Goal: Find contact information: Find contact information

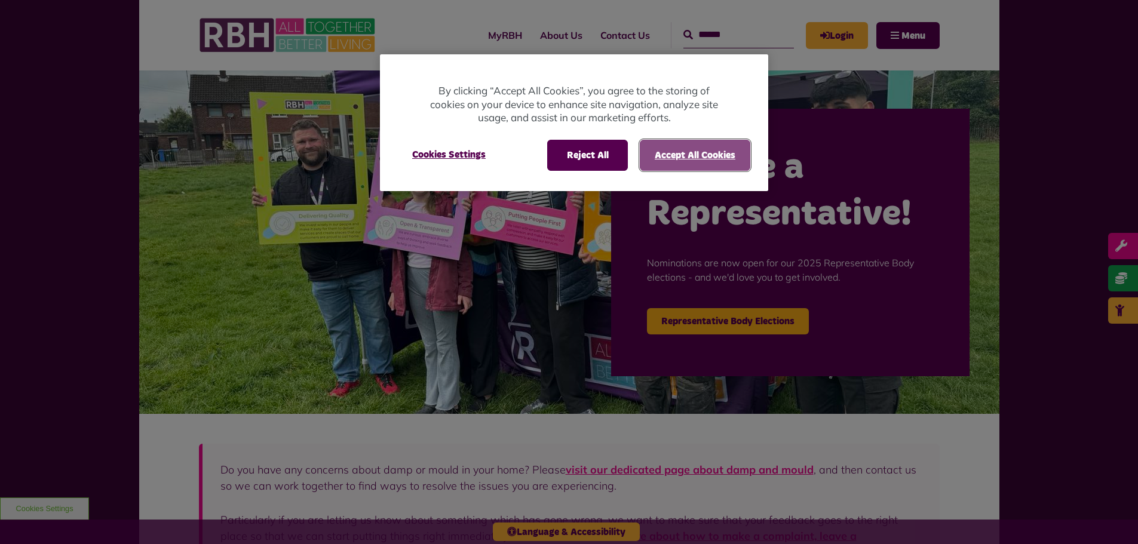
click at [725, 160] on button "Accept All Cookies" at bounding box center [695, 155] width 111 height 31
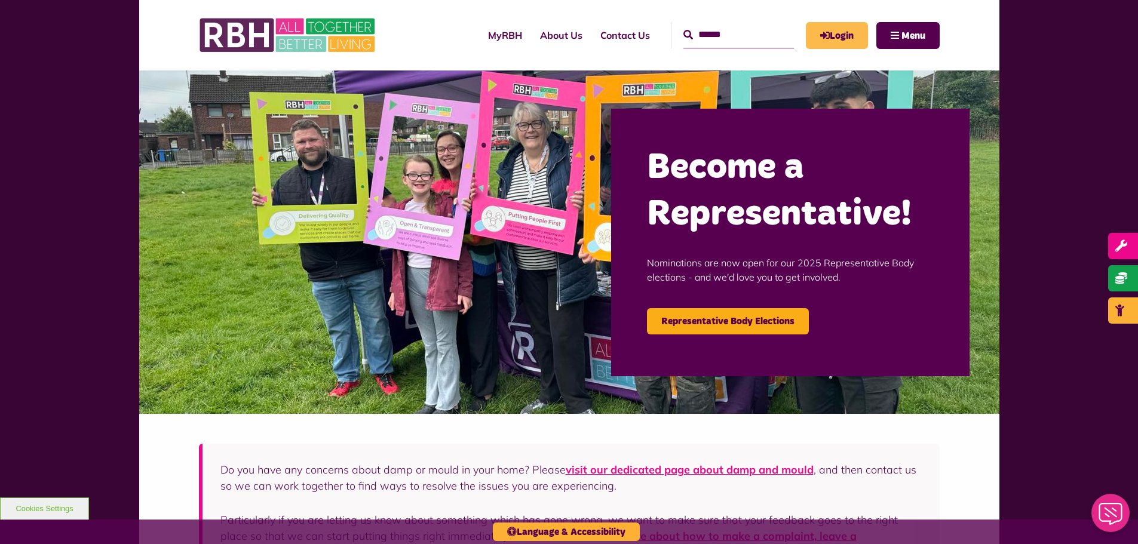
click at [854, 38] on link "Login" at bounding box center [837, 35] width 62 height 27
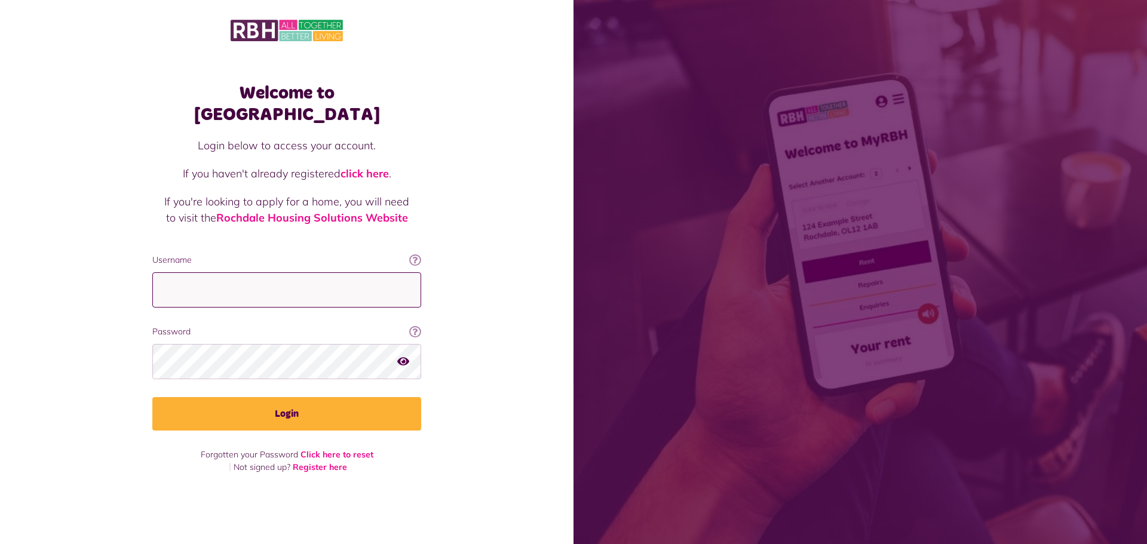
click at [356, 280] on input "Username" at bounding box center [286, 289] width 269 height 35
type input "**********"
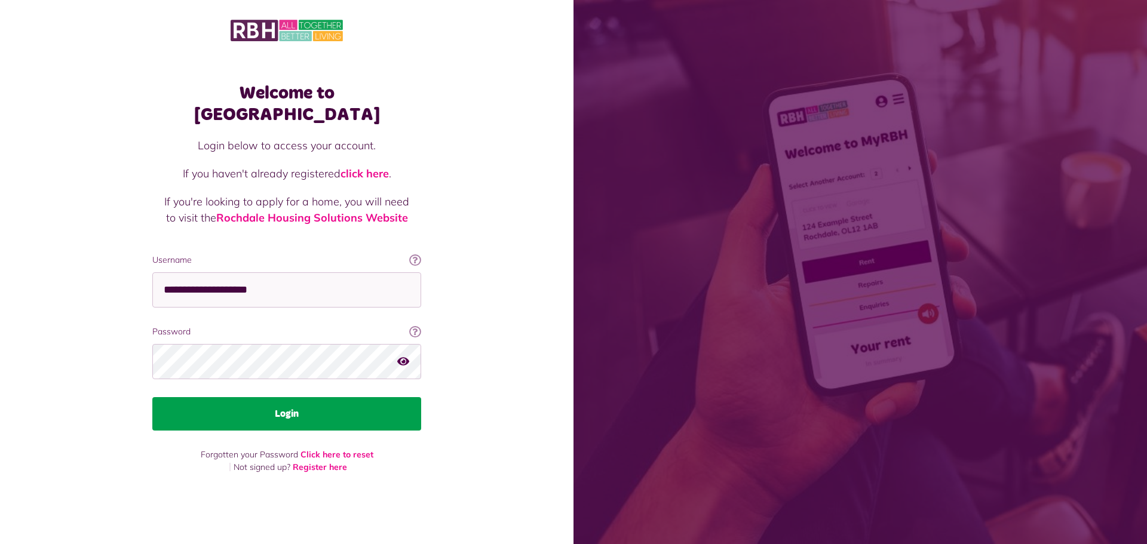
click at [292, 400] on button "Login" at bounding box center [286, 413] width 269 height 33
click at [336, 407] on button "Login" at bounding box center [286, 413] width 269 height 33
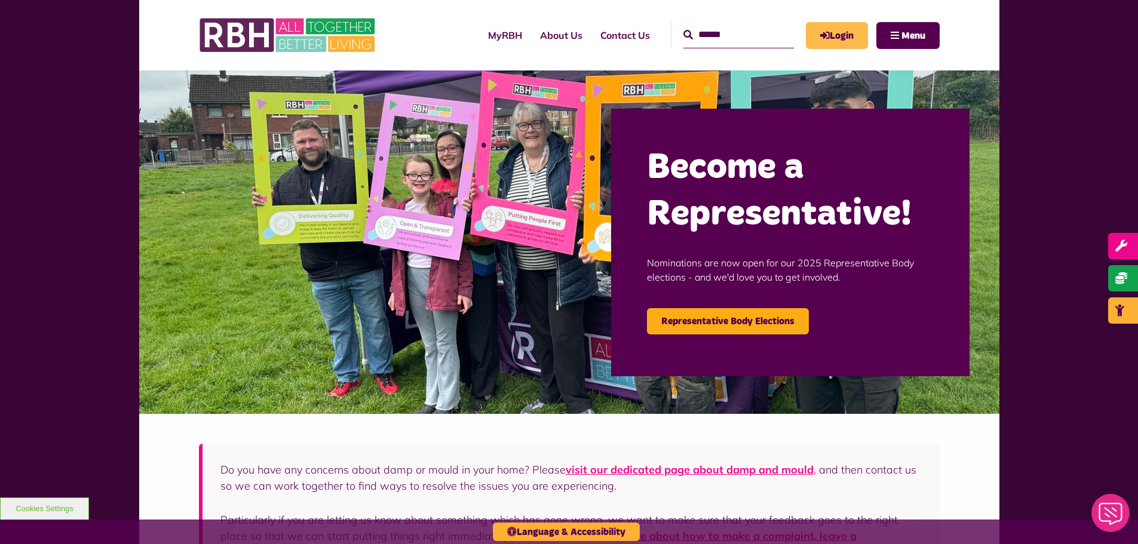
click at [842, 27] on link "Login" at bounding box center [837, 35] width 62 height 27
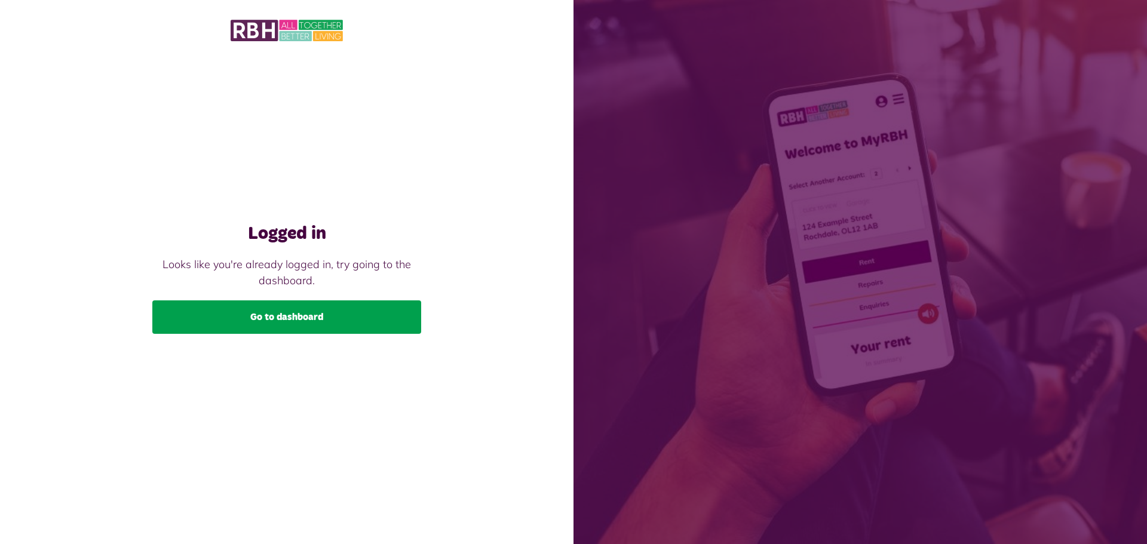
click at [316, 318] on link "Go to dashboard" at bounding box center [286, 317] width 269 height 33
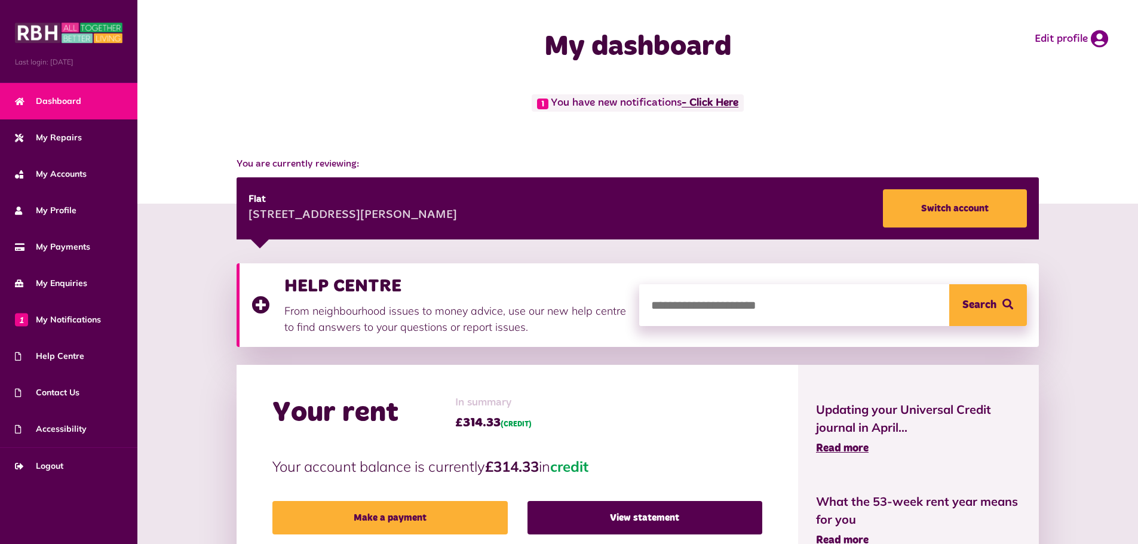
click at [698, 100] on link "- Click Here" at bounding box center [710, 103] width 57 height 11
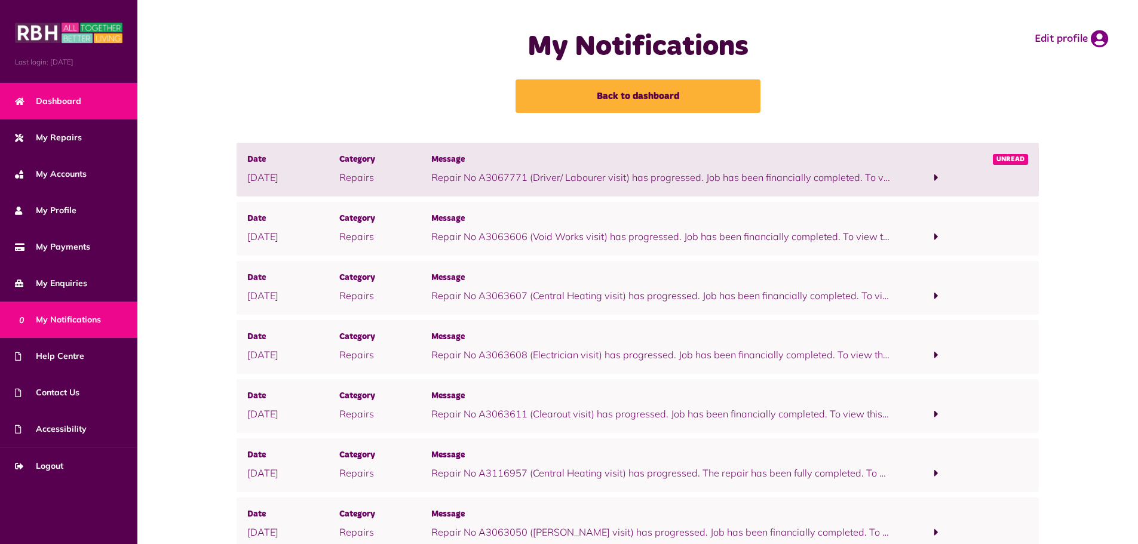
click at [78, 105] on span "Dashboard" at bounding box center [48, 101] width 66 height 13
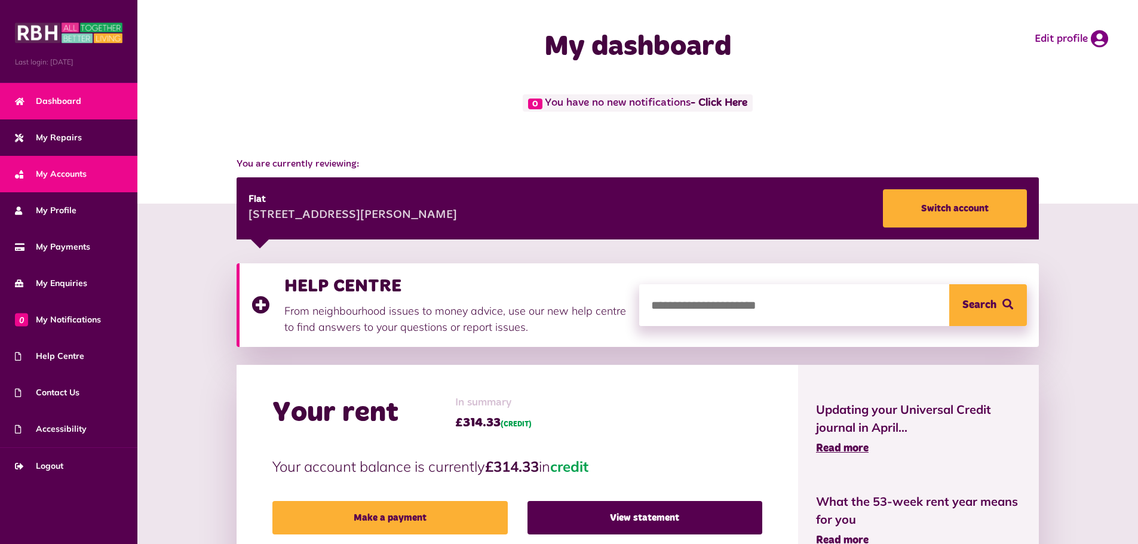
click at [87, 176] on span "My Accounts" at bounding box center [51, 174] width 72 height 13
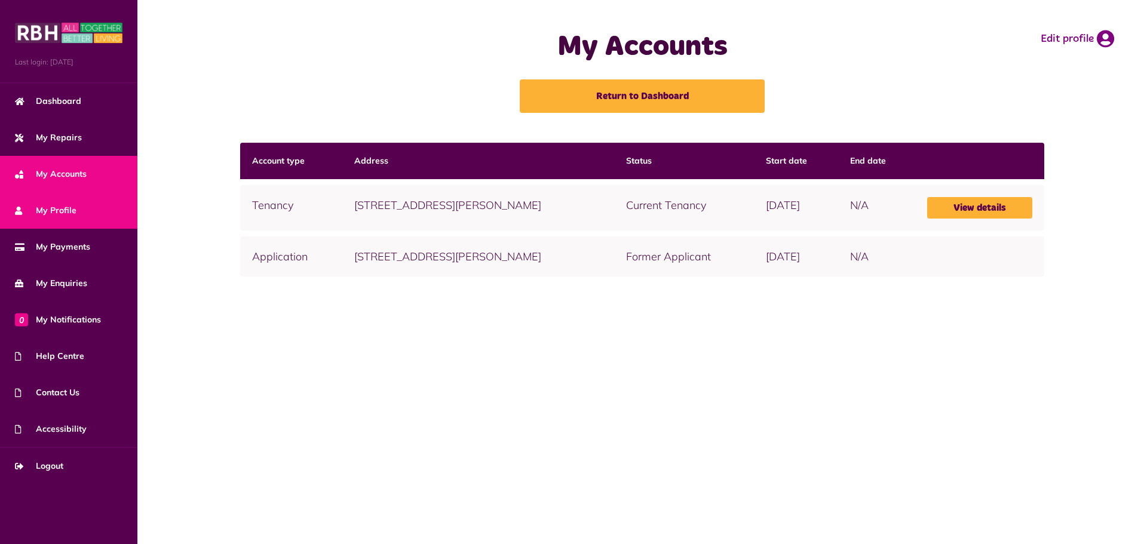
click at [86, 211] on link "My Profile" at bounding box center [68, 210] width 137 height 36
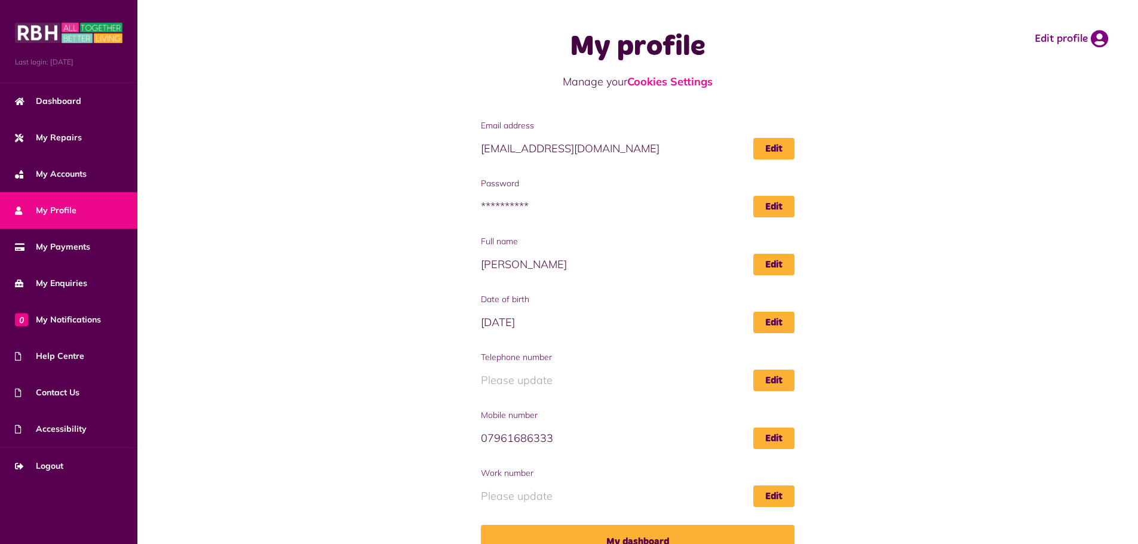
scroll to position [26, 0]
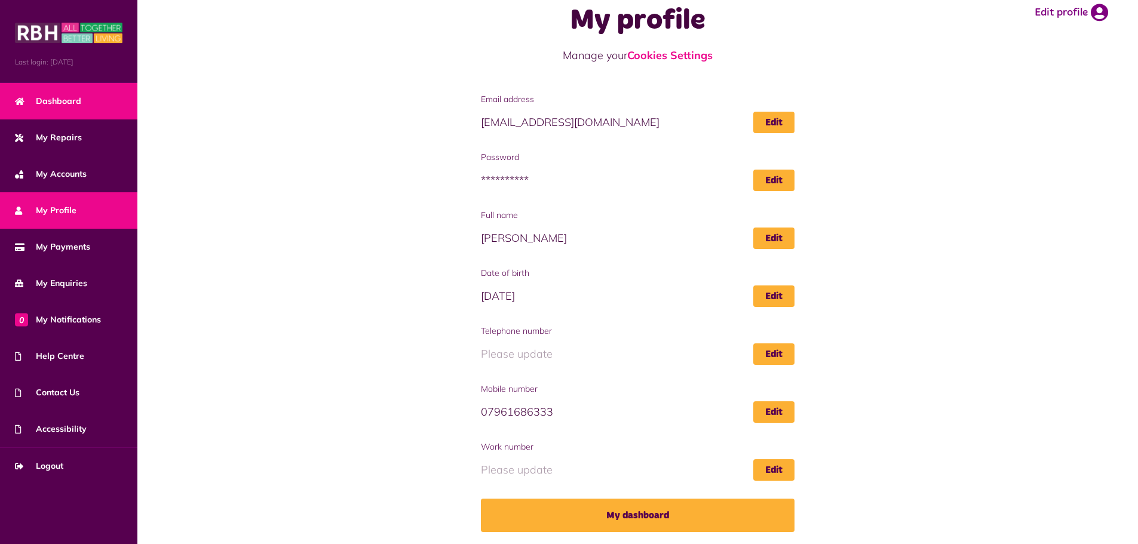
click at [65, 94] on link "Dashboard" at bounding box center [68, 101] width 137 height 36
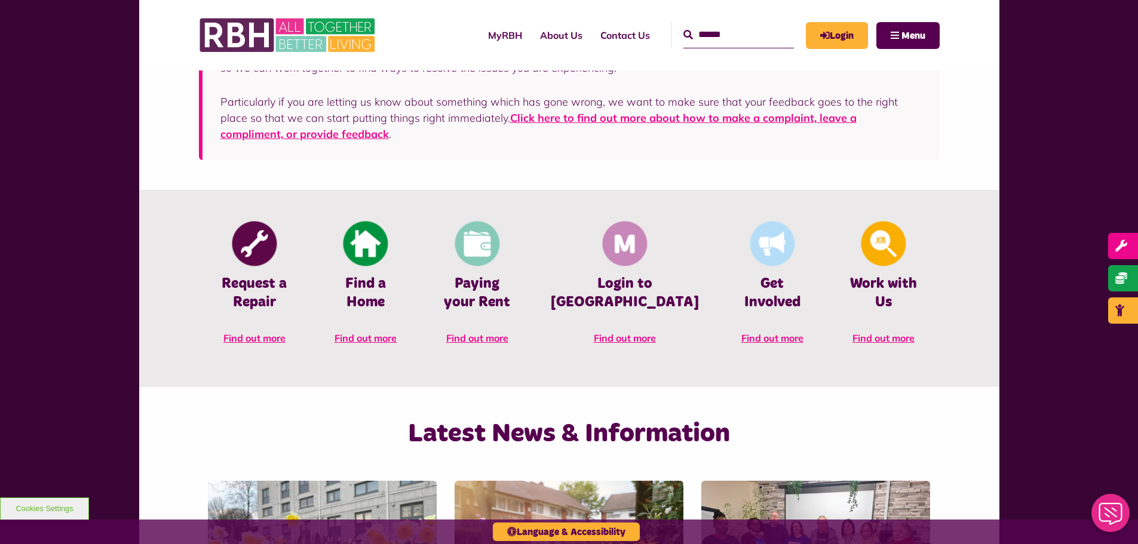
scroll to position [421, 0]
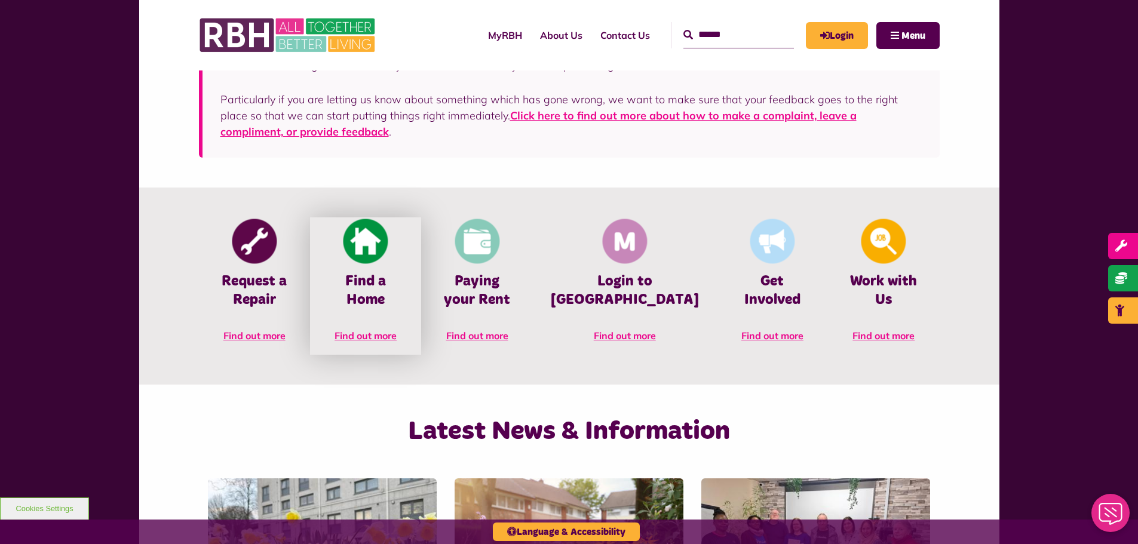
click at [380, 330] on span "Find out more" at bounding box center [366, 336] width 62 height 12
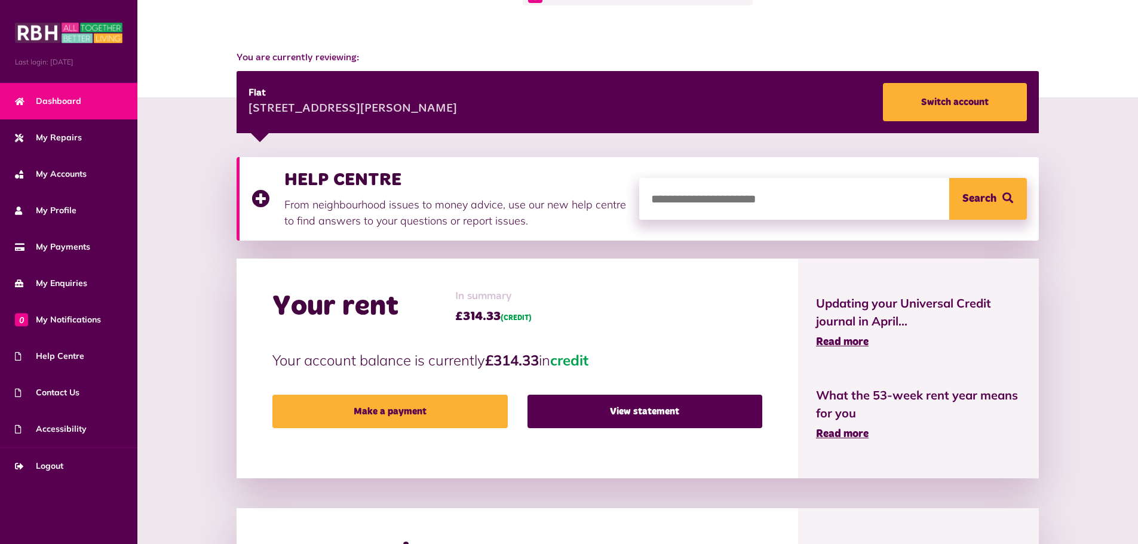
scroll to position [105, 0]
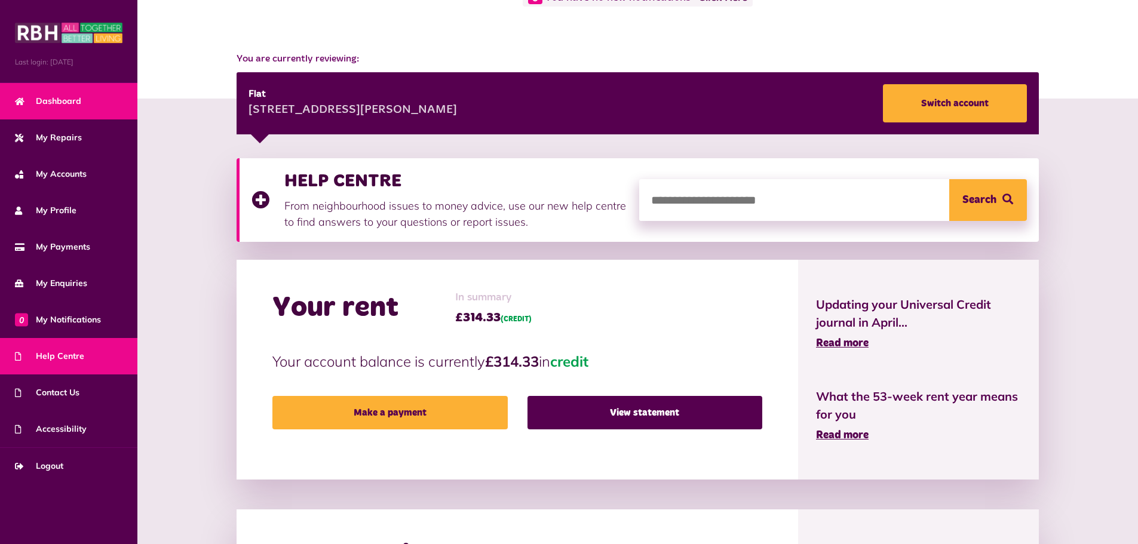
click at [70, 352] on span "Help Centre" at bounding box center [49, 356] width 69 height 13
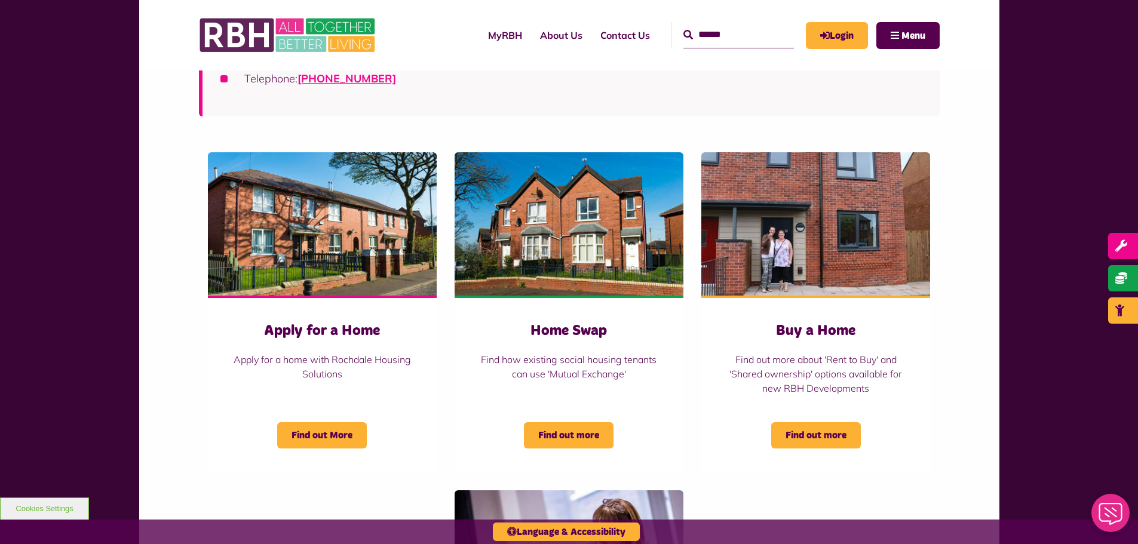
scroll to position [378, 0]
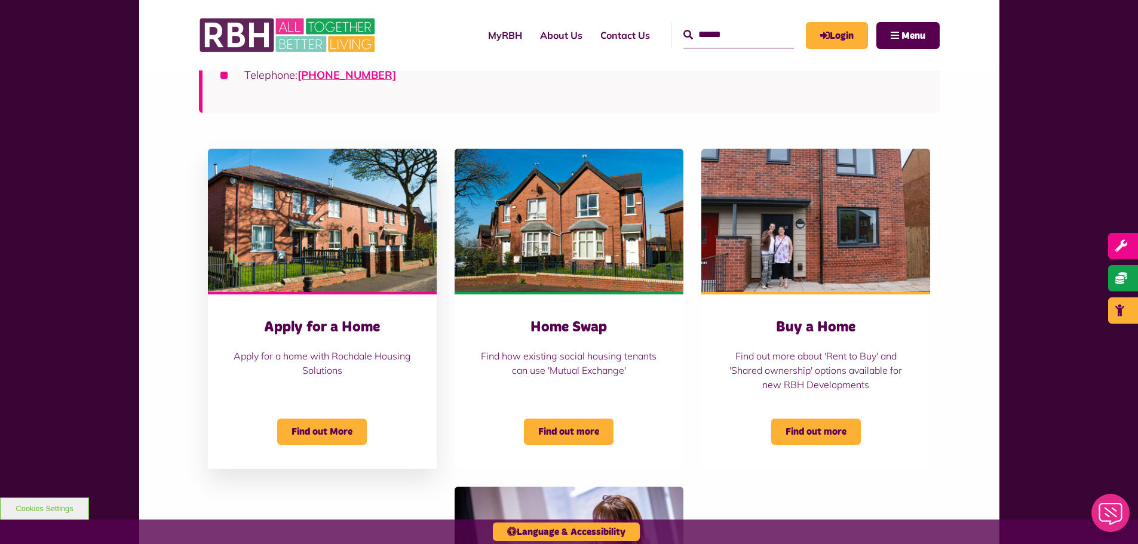
click at [311, 234] on img "Belton Avenue Apply for a Home Apply for a home with Rochdale Housing Solutions…" at bounding box center [322, 220] width 229 height 143
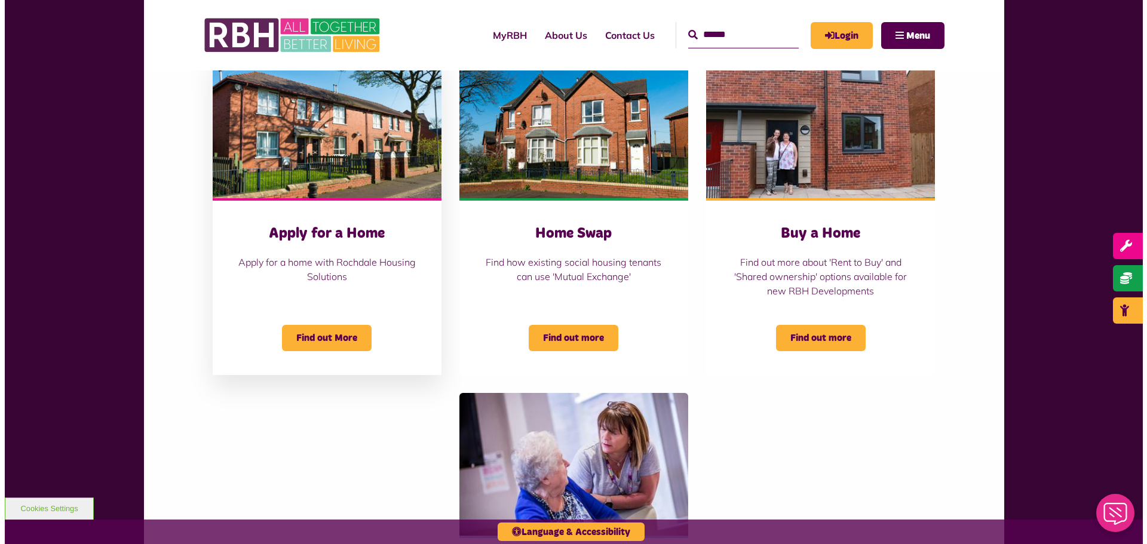
scroll to position [363, 0]
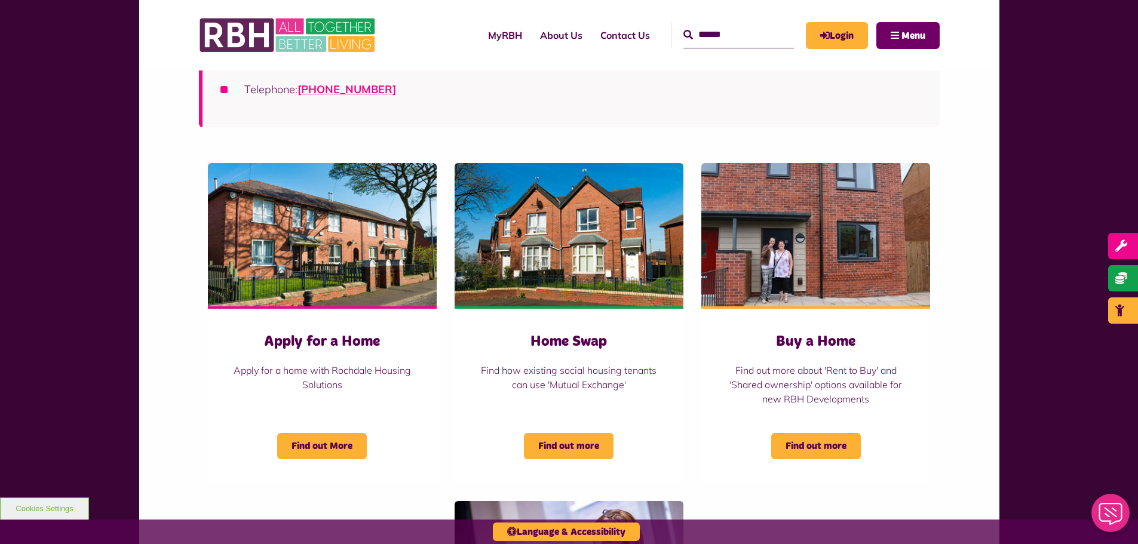
click at [920, 39] on span "Menu" at bounding box center [914, 36] width 24 height 10
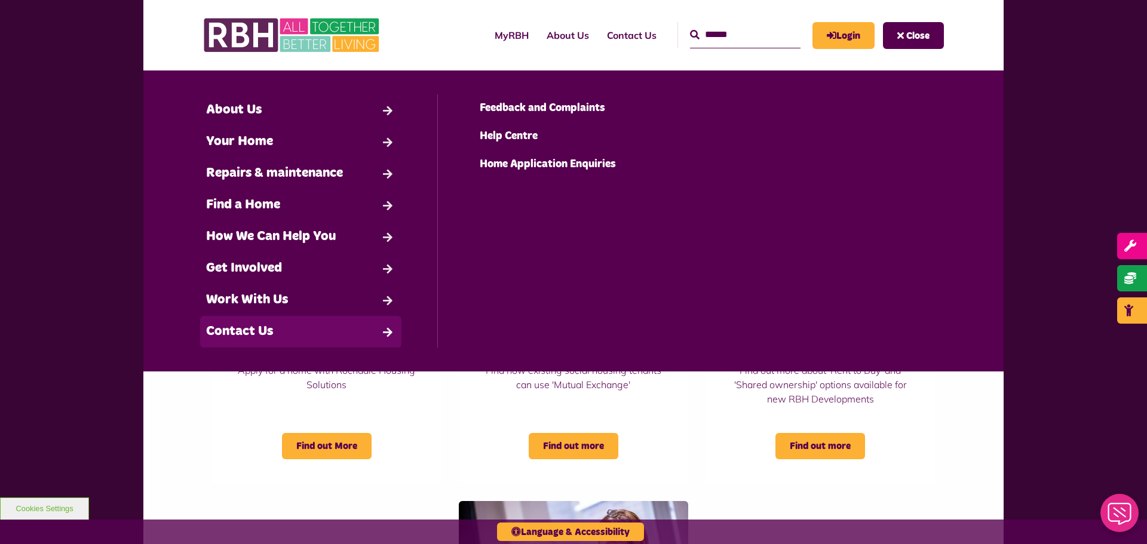
click at [269, 334] on link "Contact Us" at bounding box center [300, 332] width 201 height 32
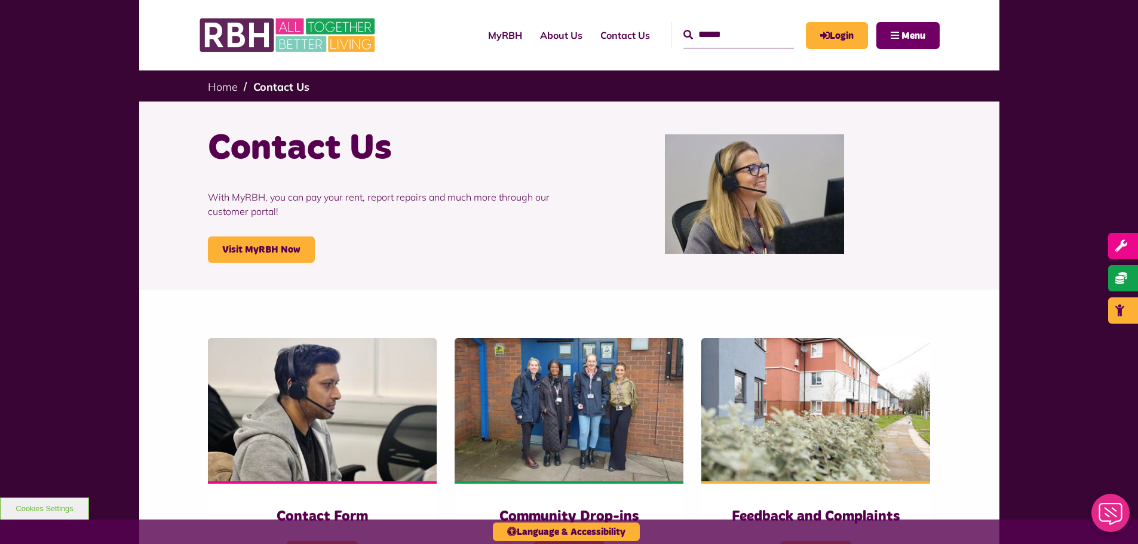
click at [904, 31] on span "Menu" at bounding box center [914, 36] width 24 height 10
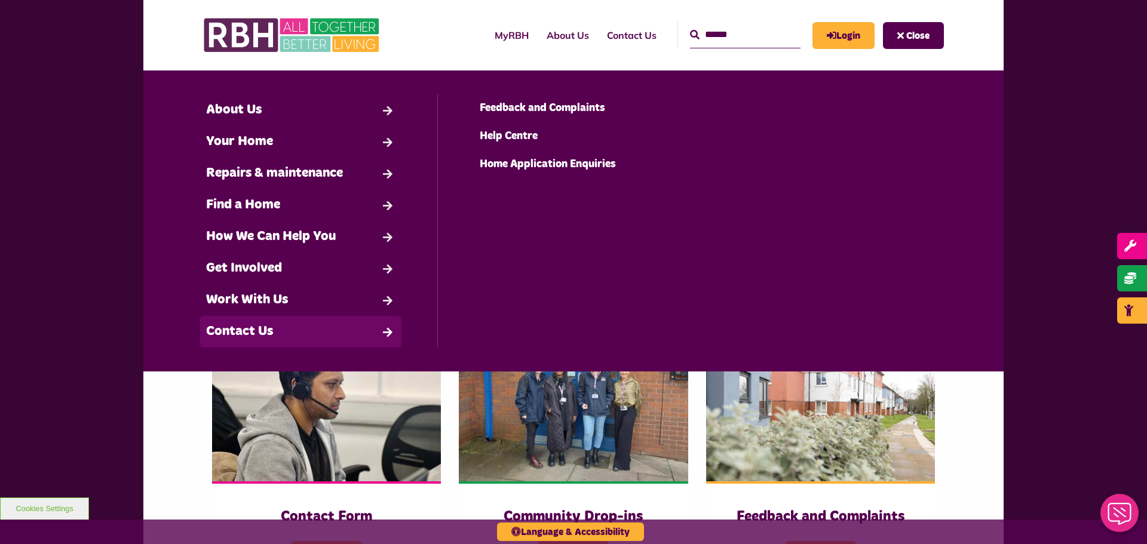
click at [376, 326] on link "Contact Us" at bounding box center [300, 332] width 201 height 32
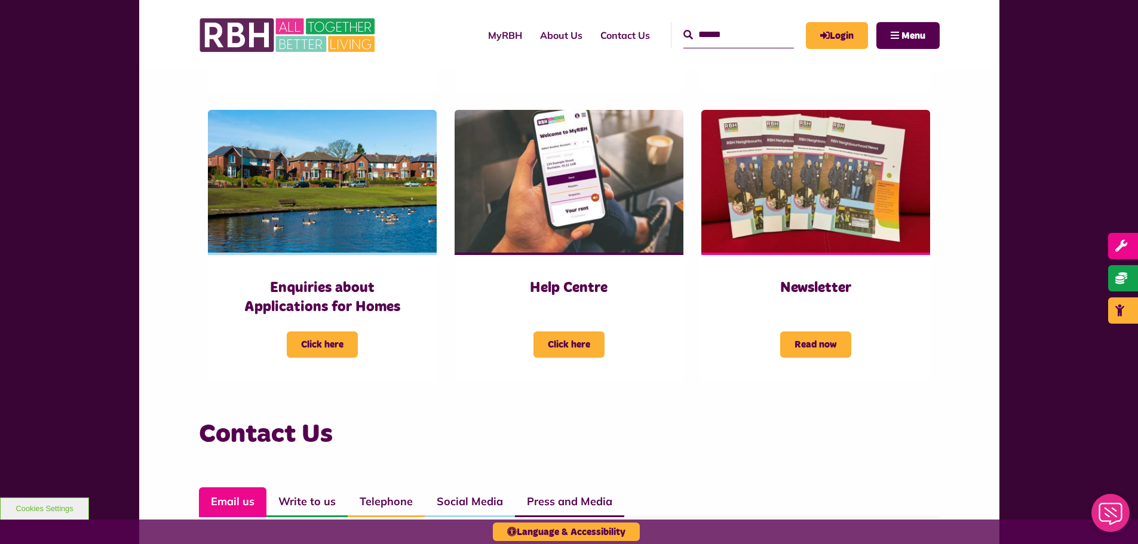
scroll to position [592, 0]
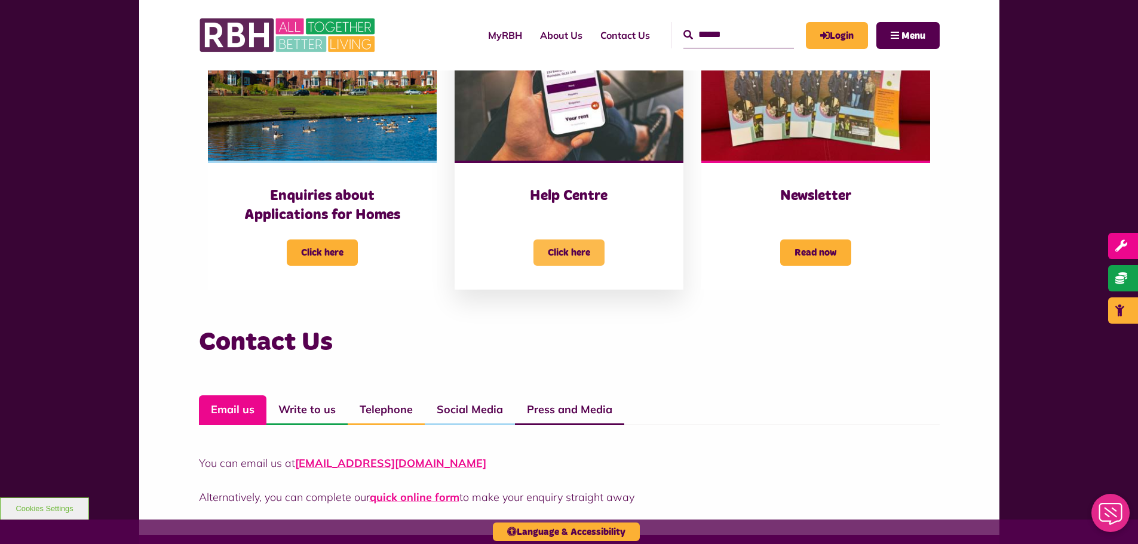
click at [559, 247] on span "Click here" at bounding box center [569, 253] width 71 height 26
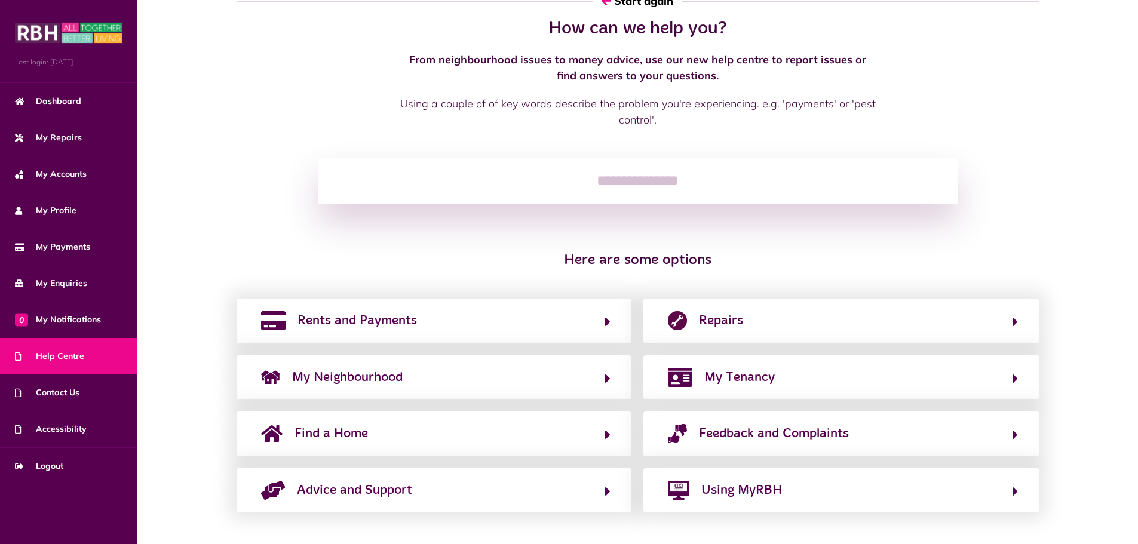
scroll to position [41, 0]
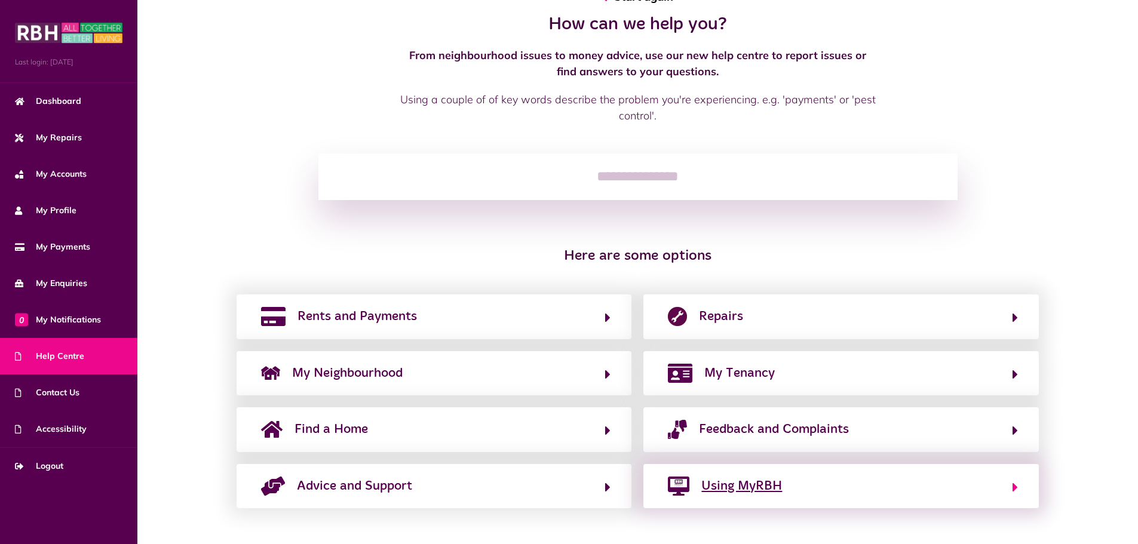
click at [1015, 482] on icon "button" at bounding box center [1015, 487] width 5 height 14
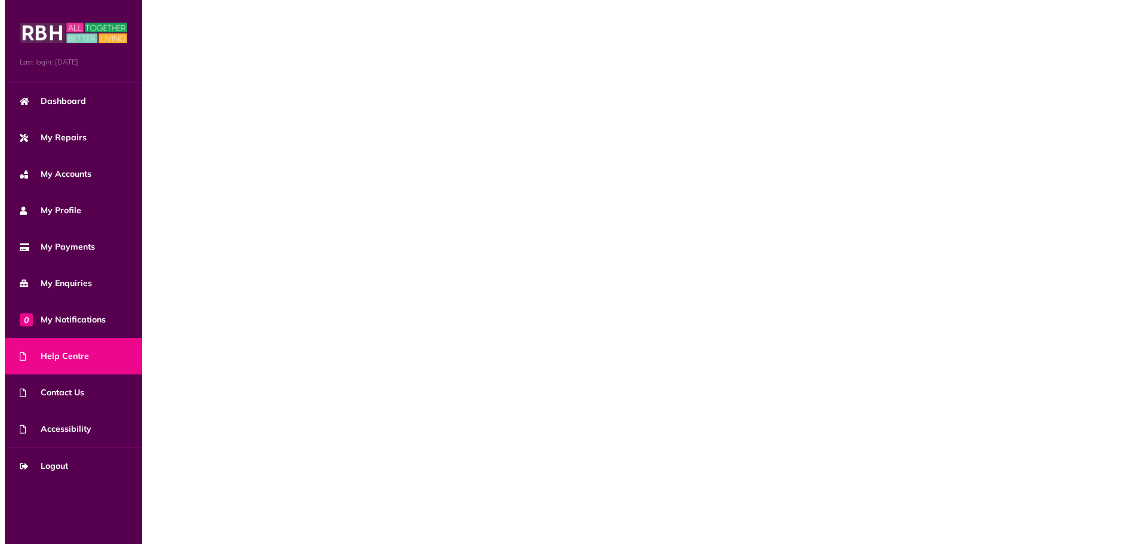
scroll to position [0, 0]
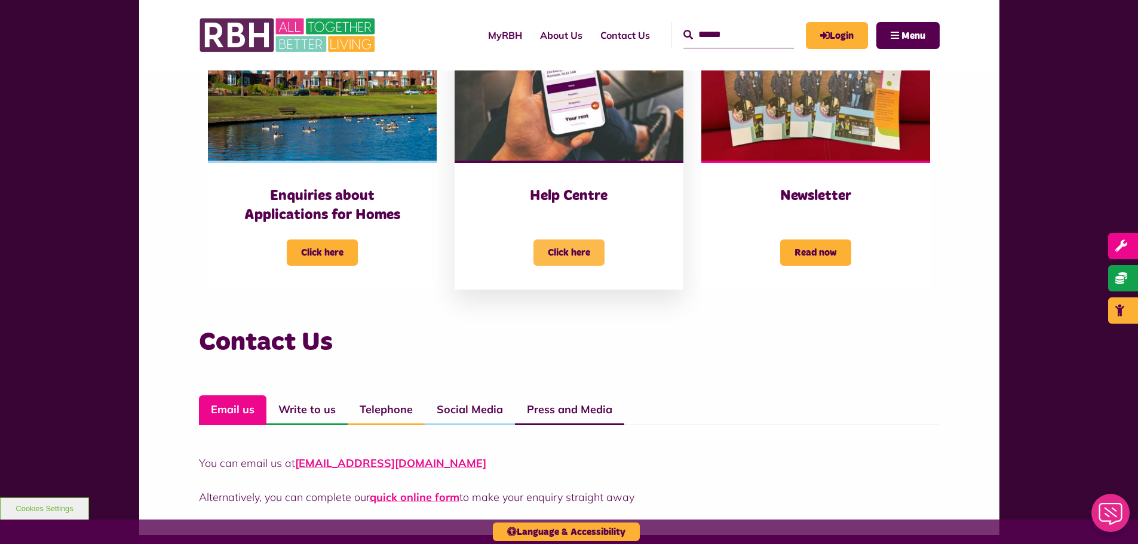
click at [541, 250] on span "Click here" at bounding box center [569, 253] width 71 height 26
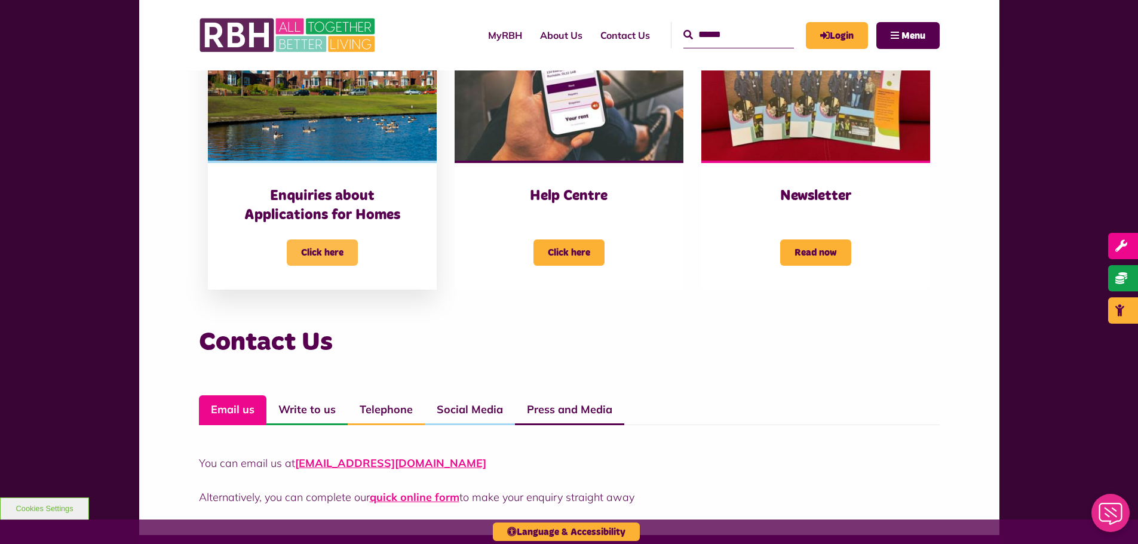
click at [316, 254] on span "Click here" at bounding box center [322, 253] width 71 height 26
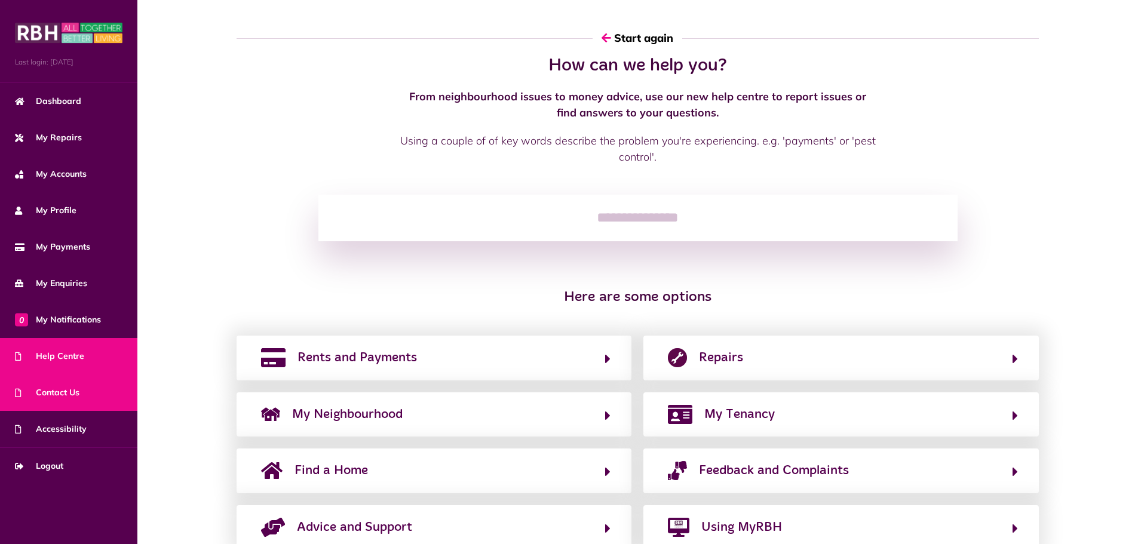
drag, startPoint x: 0, startPoint y: 0, endPoint x: 68, endPoint y: 390, distance: 395.4
click at [68, 390] on span "Contact Us" at bounding box center [47, 393] width 65 height 13
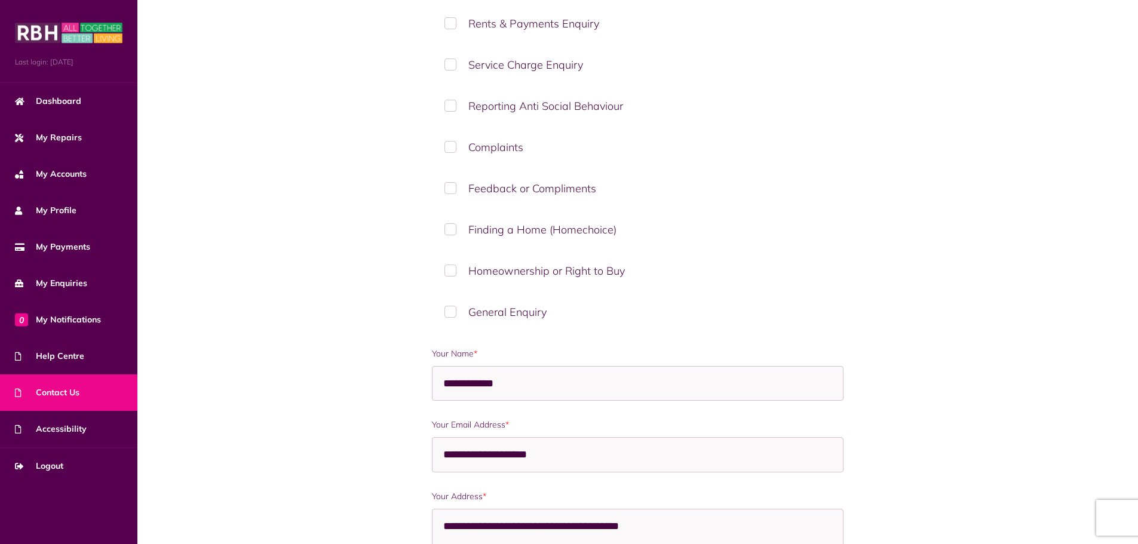
scroll to position [273, 0]
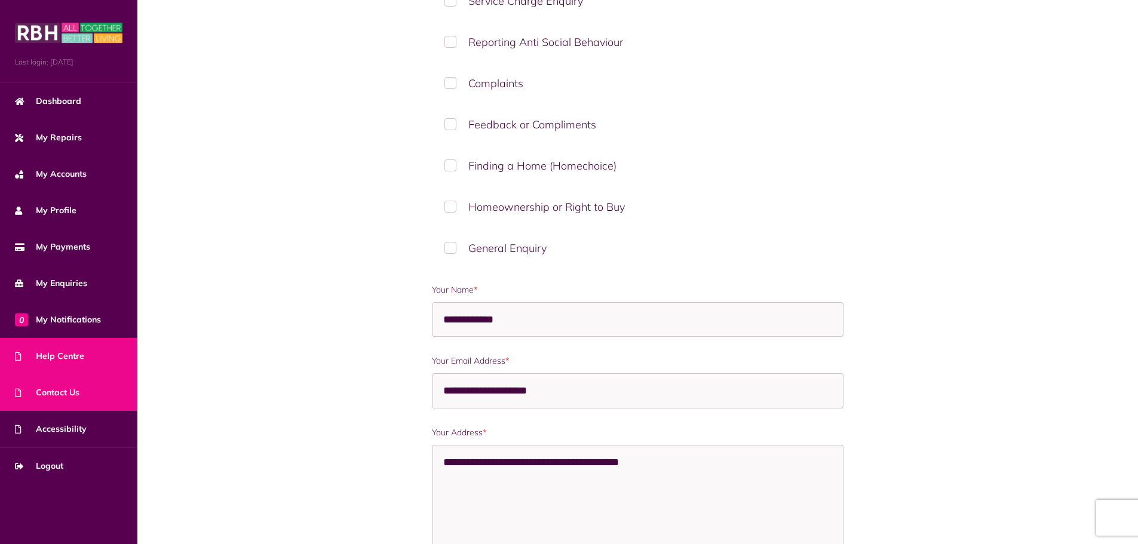
click at [70, 364] on link "Help Centre" at bounding box center [68, 356] width 137 height 36
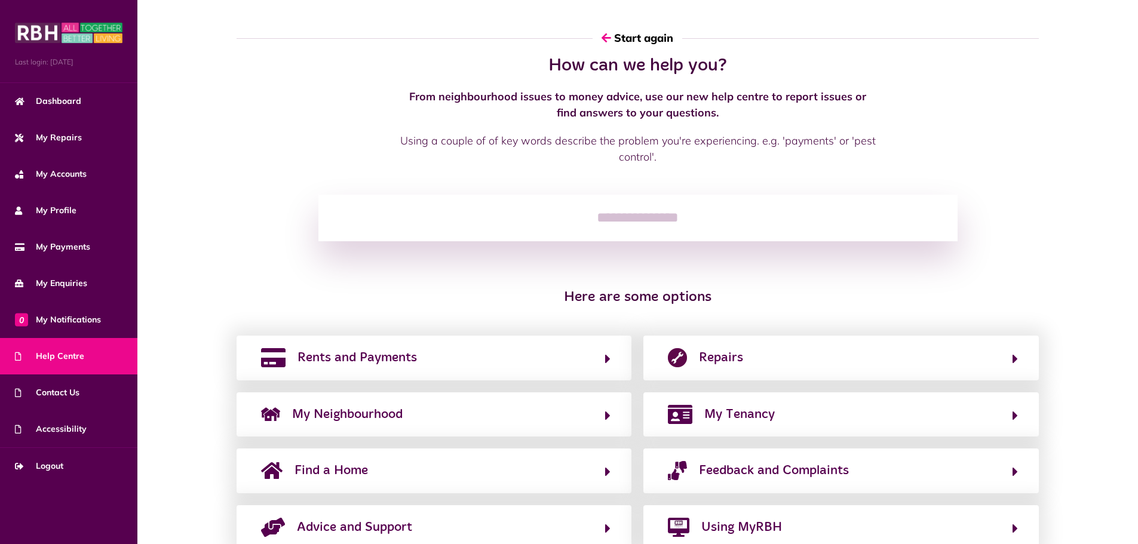
scroll to position [41, 0]
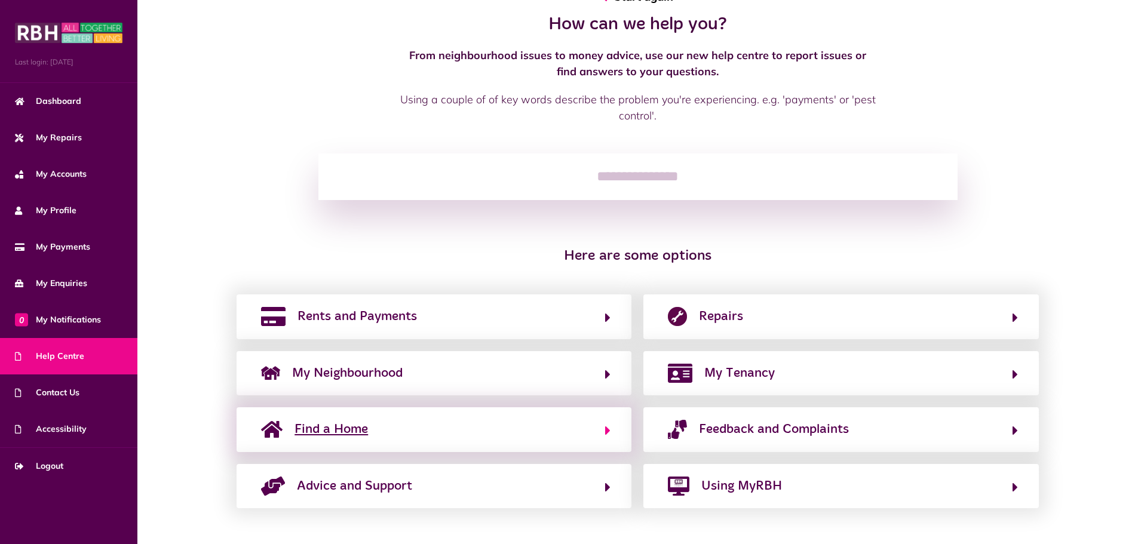
click at [608, 433] on icon "button" at bounding box center [607, 431] width 5 height 14
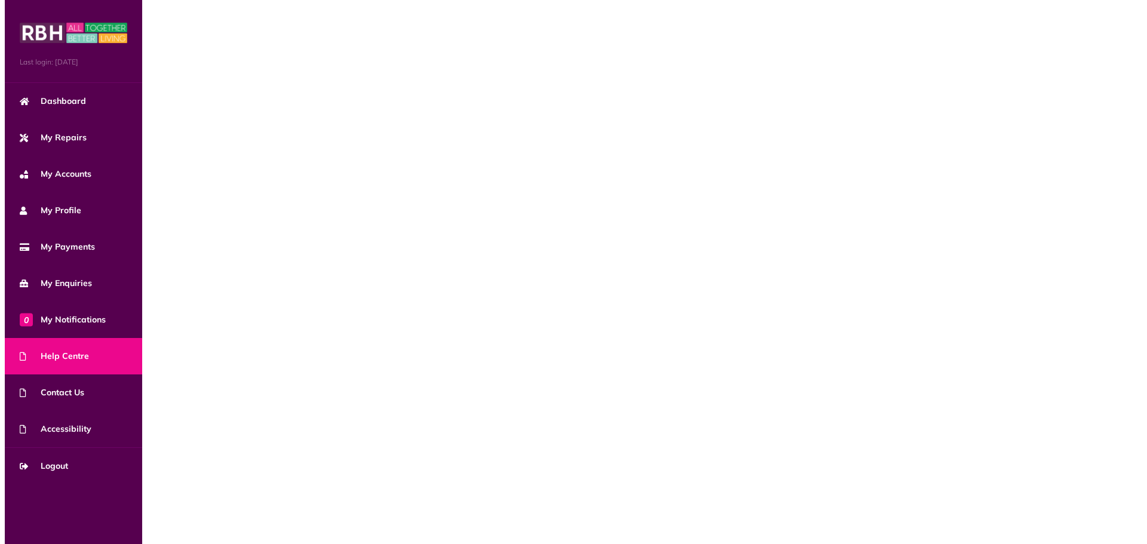
scroll to position [0, 0]
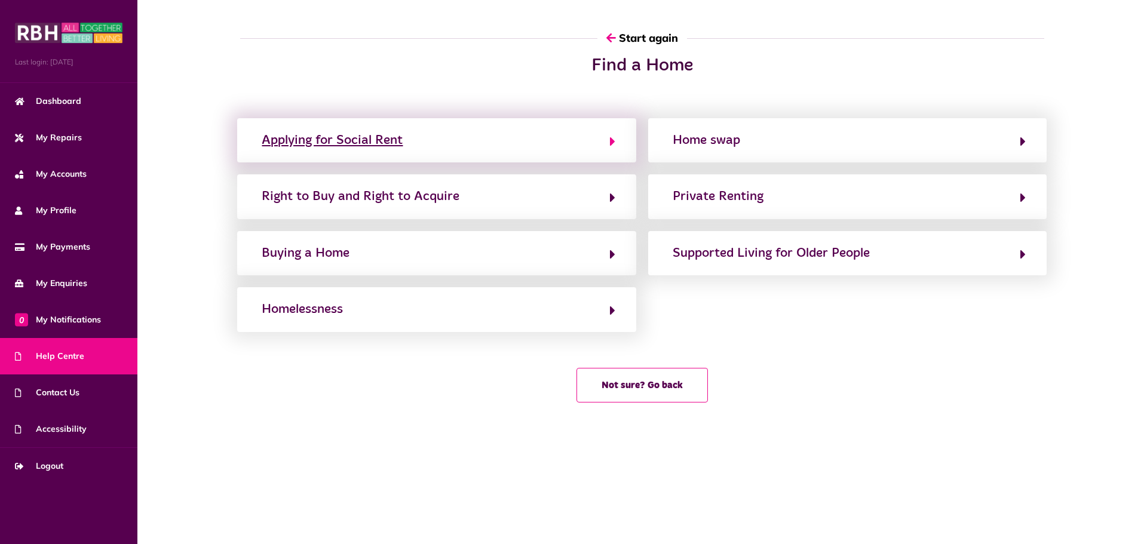
click at [610, 137] on icon "button" at bounding box center [612, 141] width 5 height 14
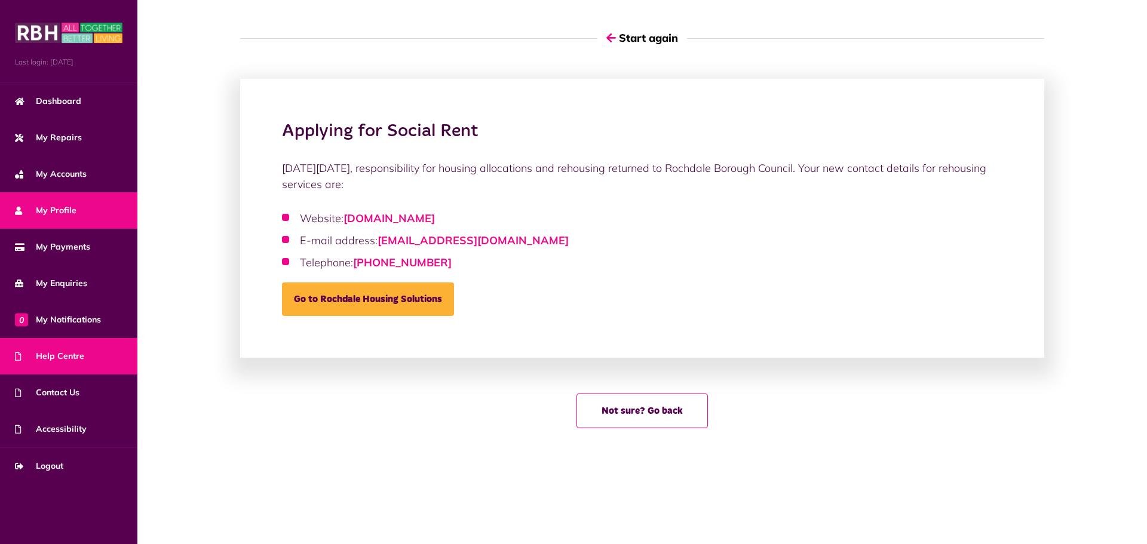
click at [39, 200] on link "My Profile" at bounding box center [68, 210] width 137 height 36
